Goal: Ask a question

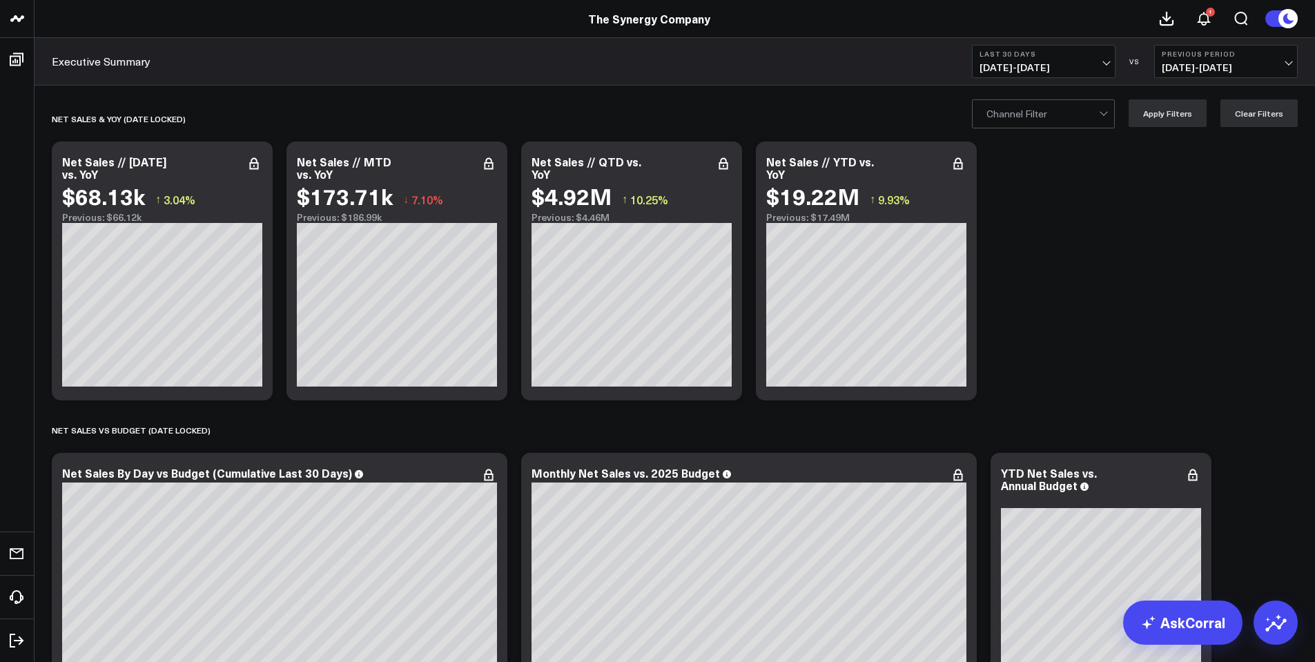
click at [1194, 625] on link "AskCorral" at bounding box center [1182, 623] width 119 height 44
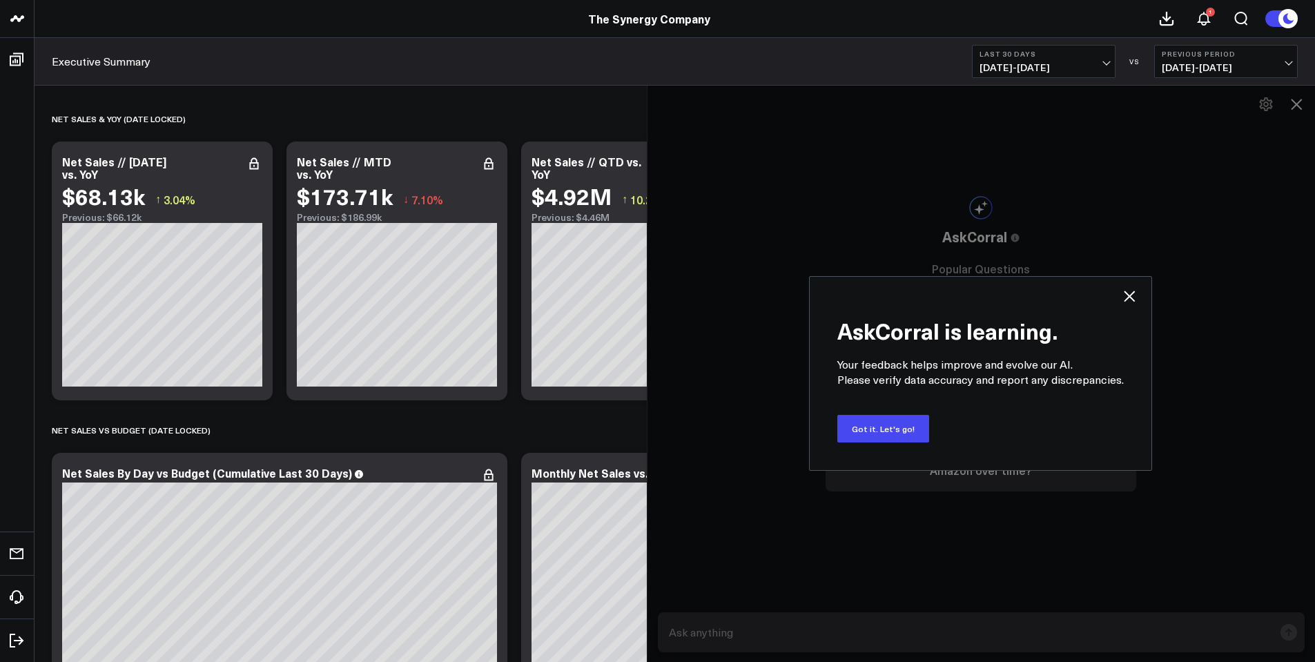
click at [760, 636] on div "AskCorral is learning. Your feedback helps improve and evolve our AI. Please ve…" at bounding box center [981, 373] width 669 height 577
click at [891, 424] on button "Got it. Let's go!" at bounding box center [884, 429] width 92 height 28
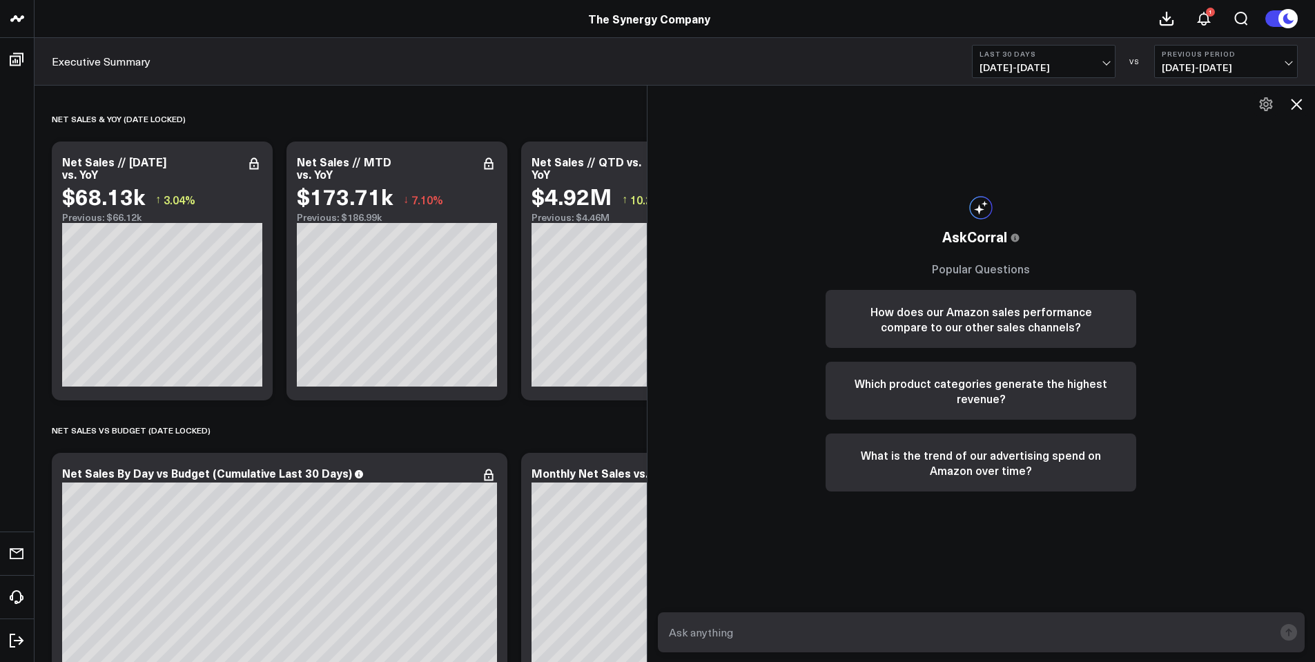
click at [716, 639] on textarea at bounding box center [970, 632] width 609 height 25
type textarea "For just the D2C-TSC channel, what are the unit sales for the week of [DATE]?"
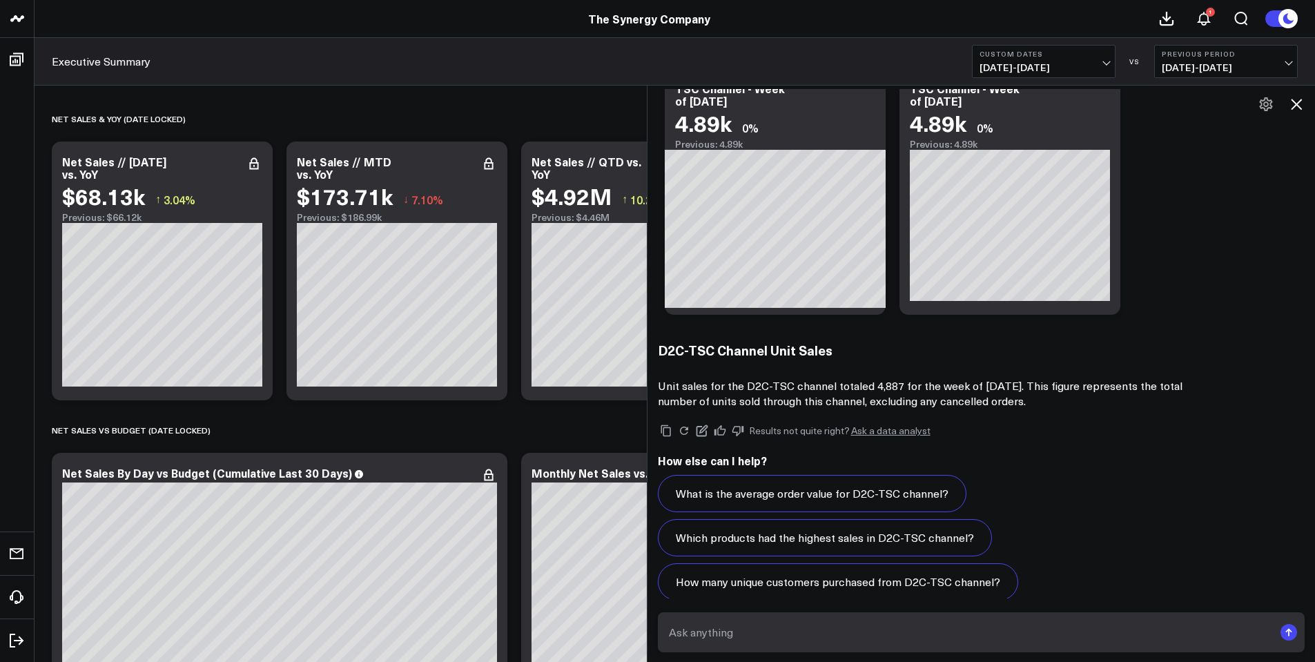
scroll to position [804, 0]
